Goal: Transaction & Acquisition: Purchase product/service

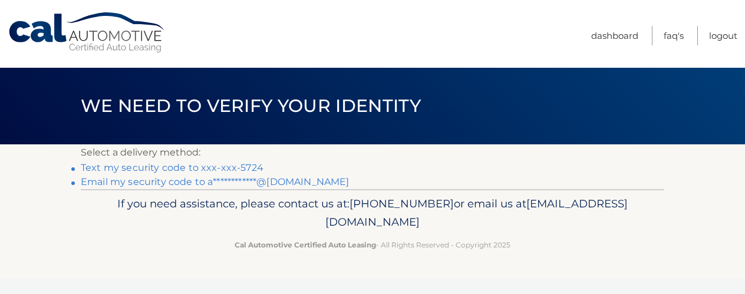
click at [225, 170] on link "Text my security code to xxx-xxx-5724" at bounding box center [172, 167] width 183 height 11
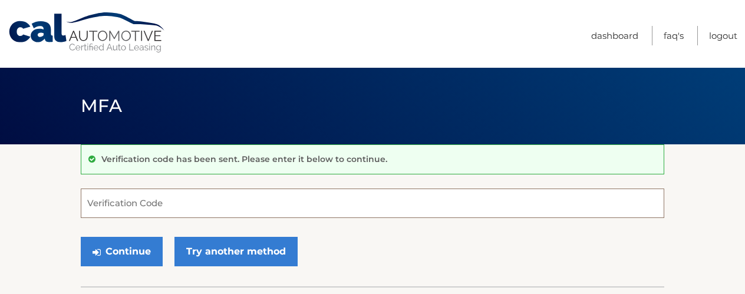
click at [192, 203] on input "Verification Code" at bounding box center [372, 203] width 583 height 29
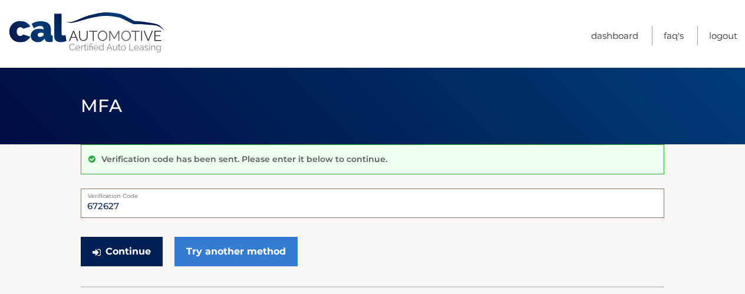
type input "672627"
drag, startPoint x: 120, startPoint y: 252, endPoint x: 146, endPoint y: 249, distance: 26.1
click at [121, 252] on button "Continue" at bounding box center [122, 251] width 82 height 29
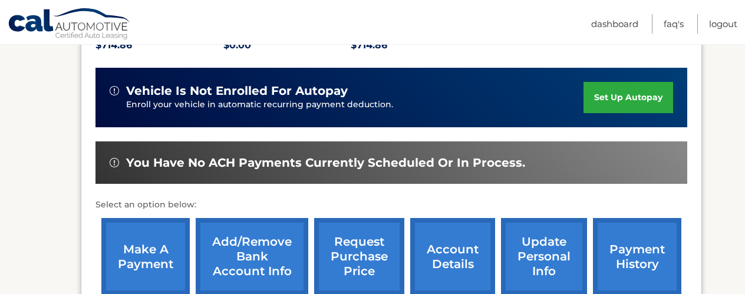
scroll to position [304, 0]
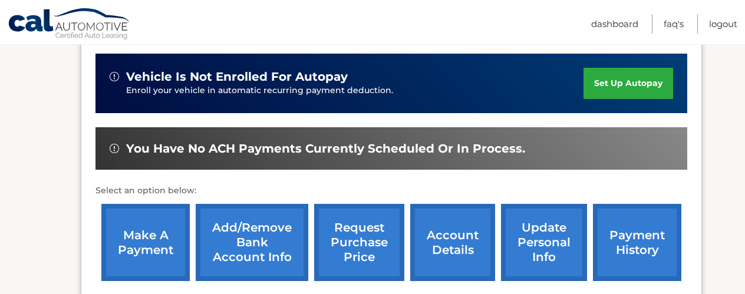
click at [143, 235] on link "make a payment" at bounding box center [145, 242] width 88 height 77
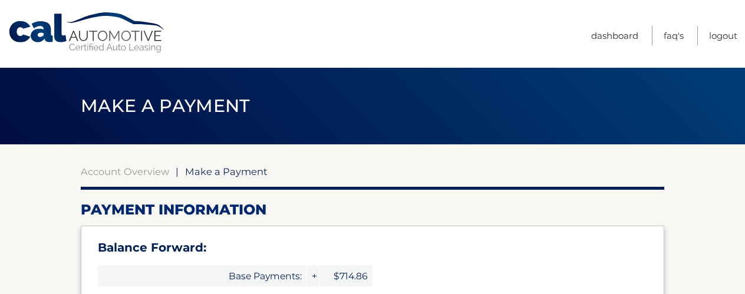
select select "YzJlNTQ3ODMtMWJjNi00MmFmLWE3MzEtMjE5MzExMDhjMmQy"
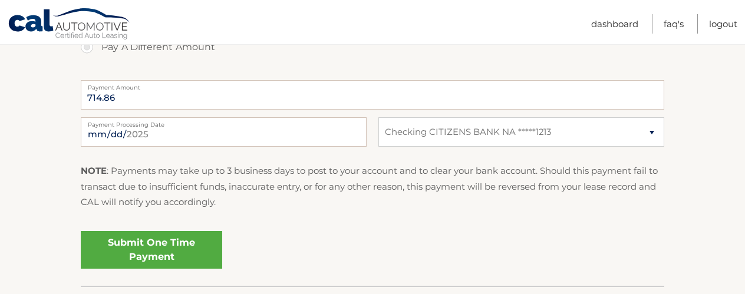
scroll to position [519, 0]
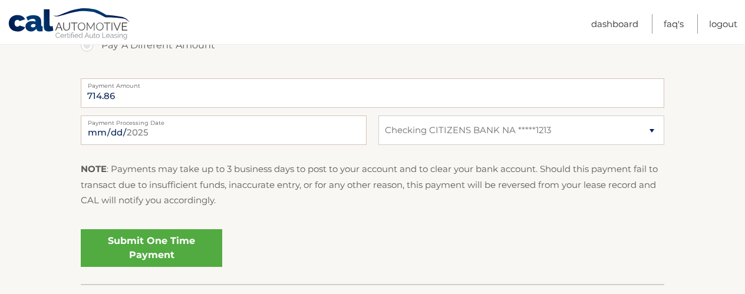
click at [189, 243] on link "Submit One Time Payment" at bounding box center [151, 248] width 141 height 38
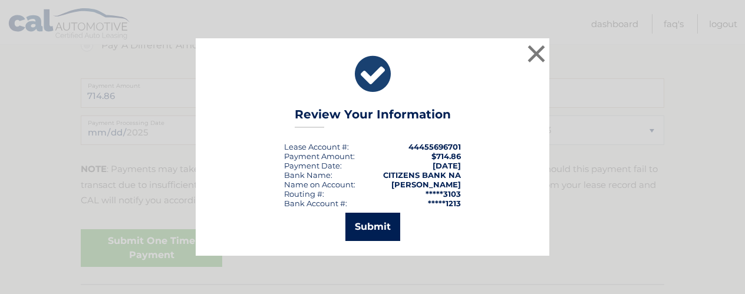
click at [367, 223] on button "Submit" at bounding box center [372, 227] width 55 height 28
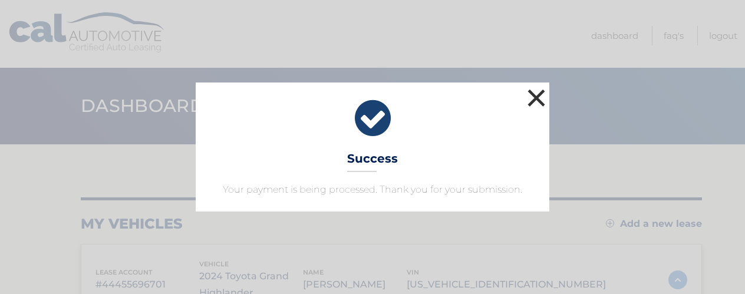
click at [536, 100] on button "×" at bounding box center [536, 98] width 24 height 24
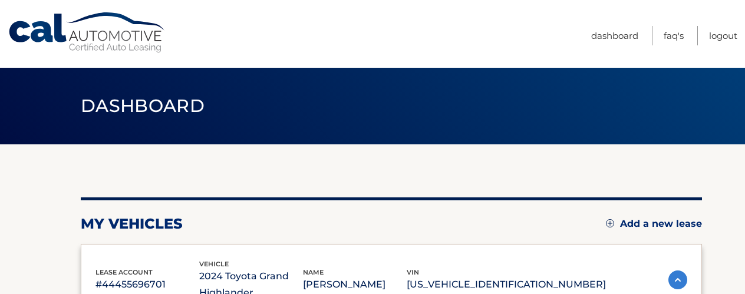
click at [704, 37] on li "Logout" at bounding box center [717, 35] width 41 height 19
click at [711, 36] on link "Logout" at bounding box center [723, 35] width 28 height 19
